Goal: Find specific page/section: Find specific page/section

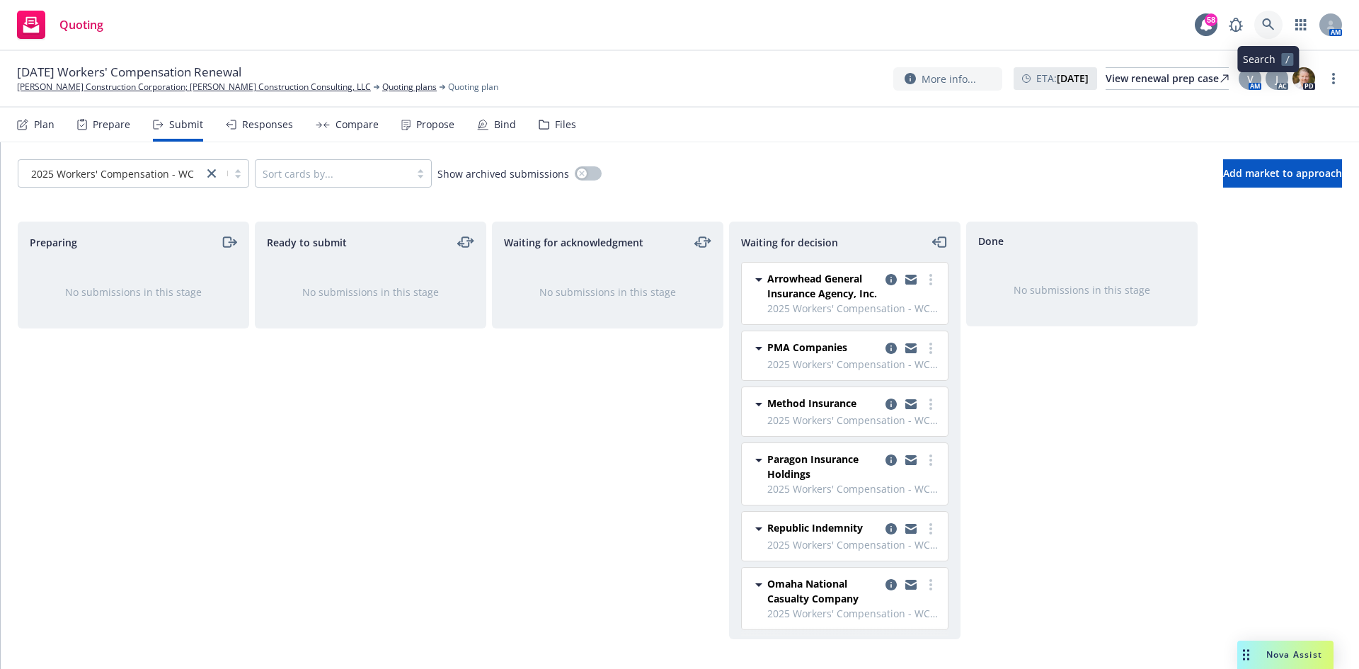
click at [1269, 25] on icon at bounding box center [1268, 24] width 12 height 12
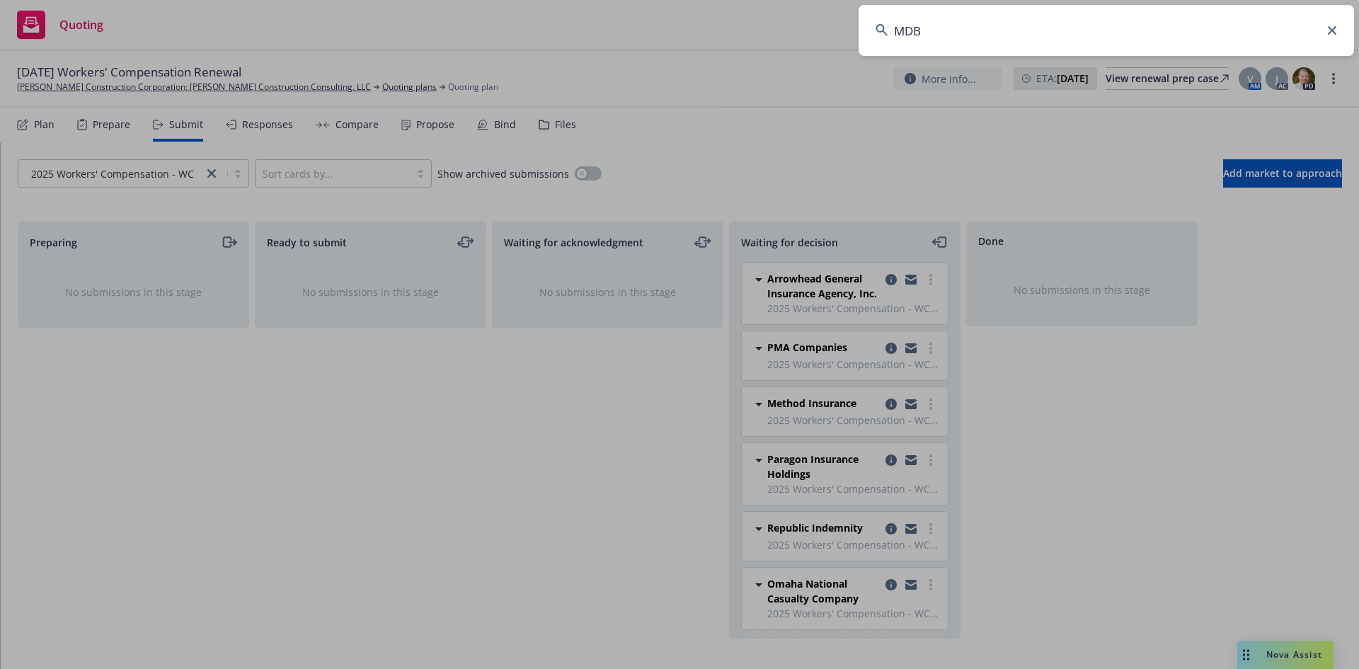
type input "MDB"
